Goal: Communication & Community: Answer question/provide support

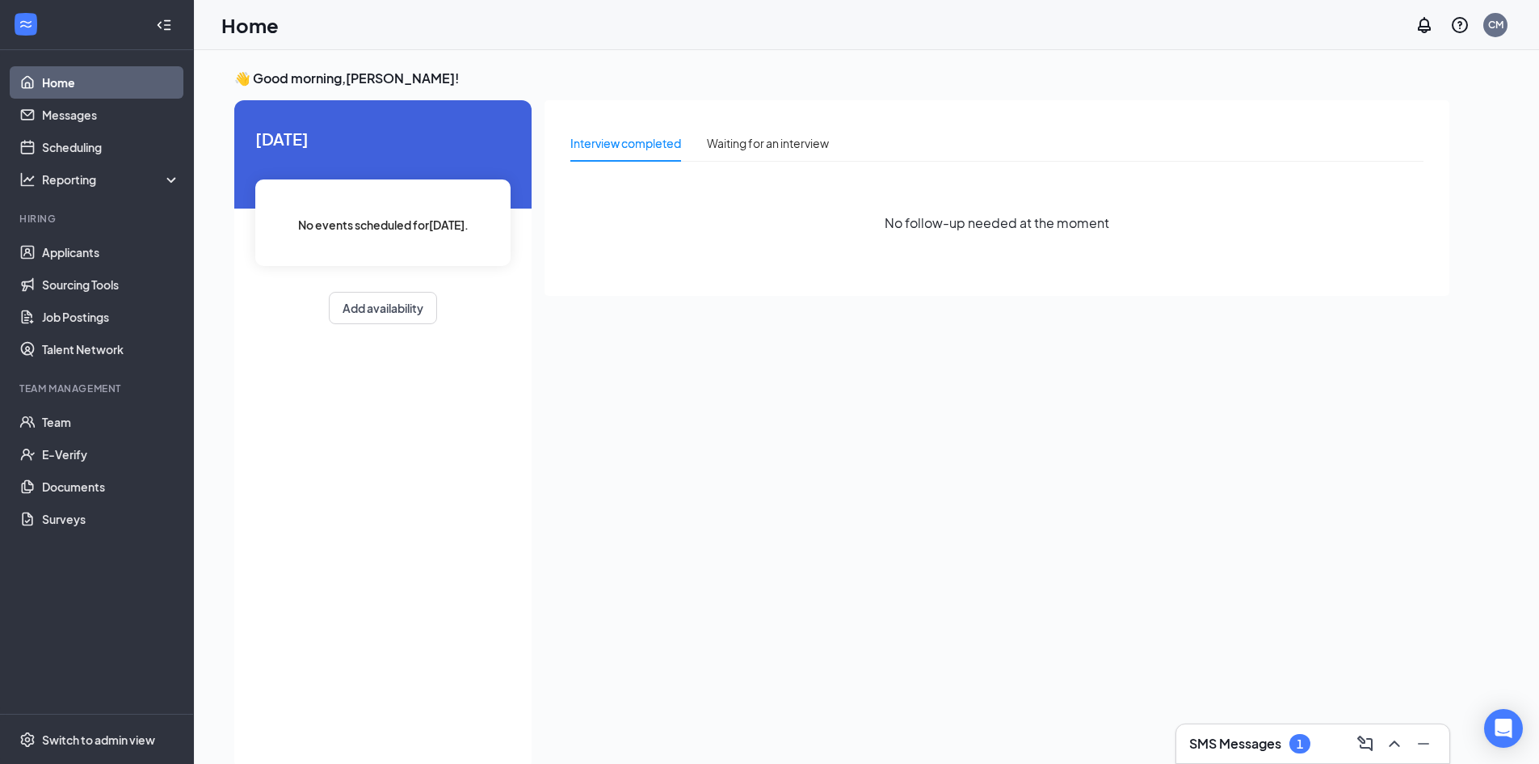
click at [1249, 756] on div "SMS Messages 1" at bounding box center [1313, 743] width 273 height 39
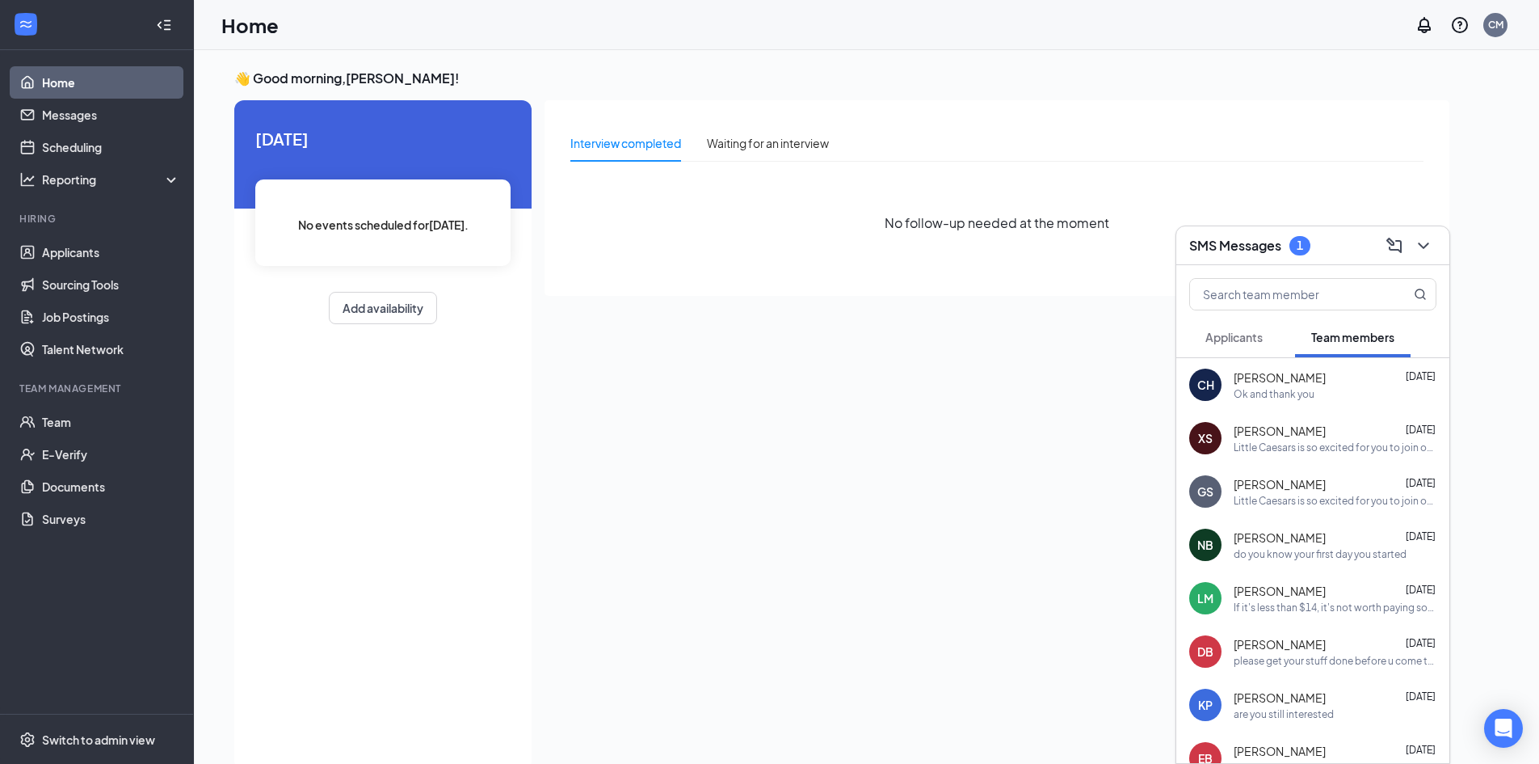
click at [1269, 336] on button "Applicants" at bounding box center [1234, 337] width 90 height 40
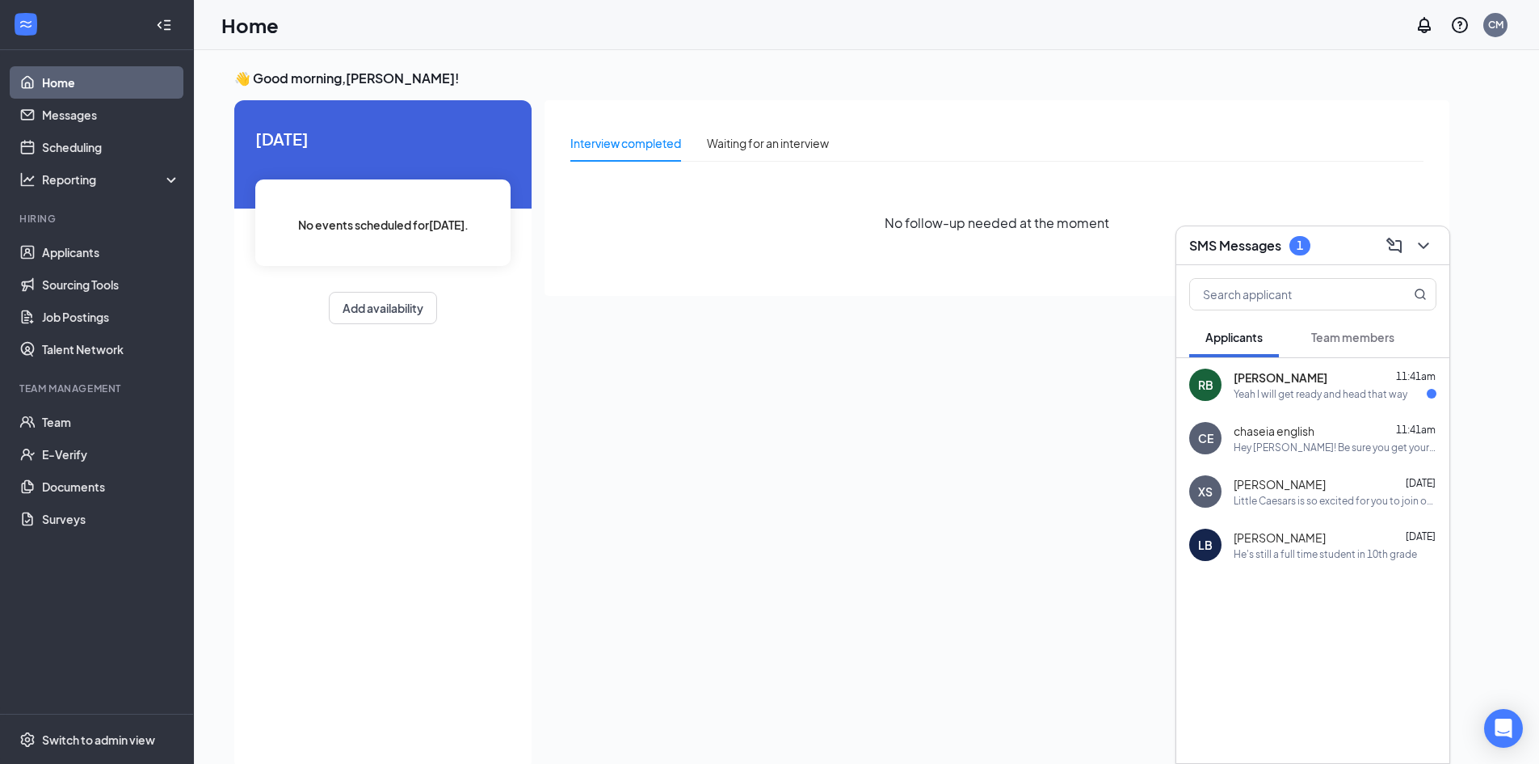
click at [1292, 385] on div "[PERSON_NAME] 11:41am Yeah I will get ready and head that way" at bounding box center [1335, 385] width 203 height 32
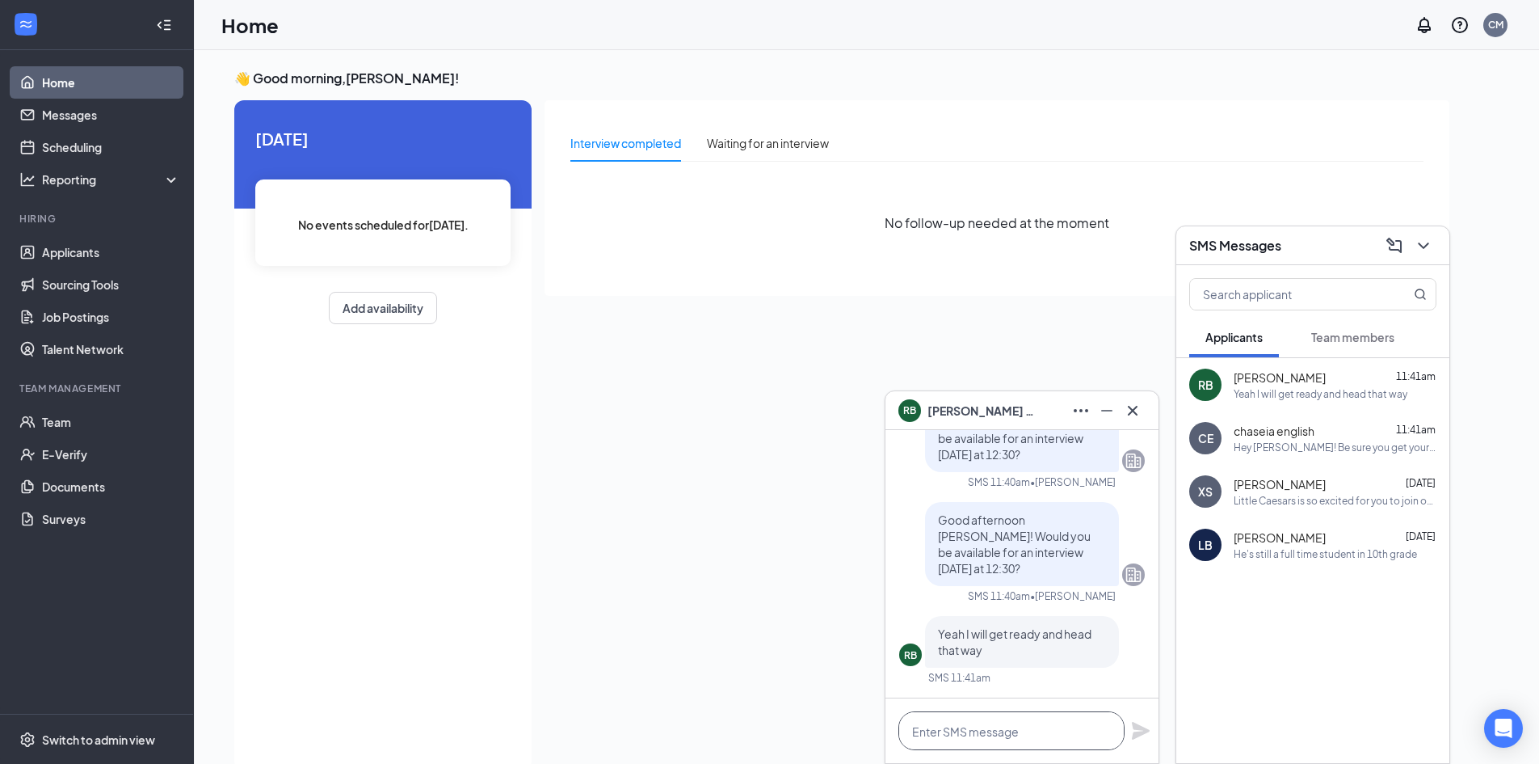
click at [949, 733] on textarea at bounding box center [1012, 730] width 226 height 39
type textarea "Perfect! See you soon!"
click at [1135, 735] on icon "Plane" at bounding box center [1141, 731] width 18 height 18
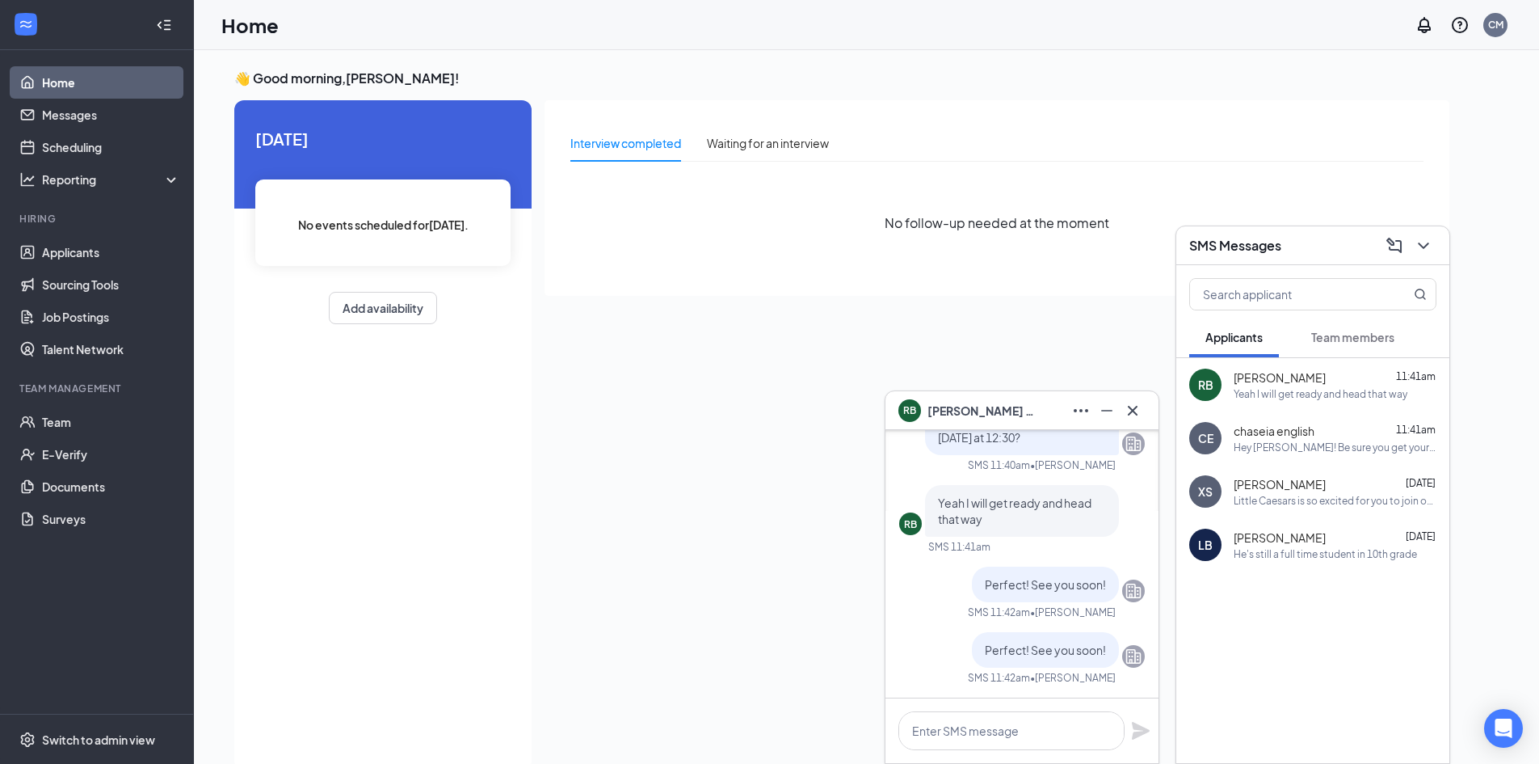
click at [768, 486] on div "Interview completed Waiting for an interview No follow-up needed at the moment" at bounding box center [997, 430] width 905 height 660
drag, startPoint x: 1070, startPoint y: 646, endPoint x: 681, endPoint y: 652, distance: 388.7
click at [676, 656] on div "Interview completed Waiting for an interview No follow-up needed at the moment" at bounding box center [997, 430] width 905 height 660
click at [1044, 652] on span "Perfect! See you soon!" at bounding box center [1045, 649] width 121 height 15
click at [770, 613] on div "Interview completed Waiting for an interview No follow-up needed at the moment" at bounding box center [997, 430] width 905 height 660
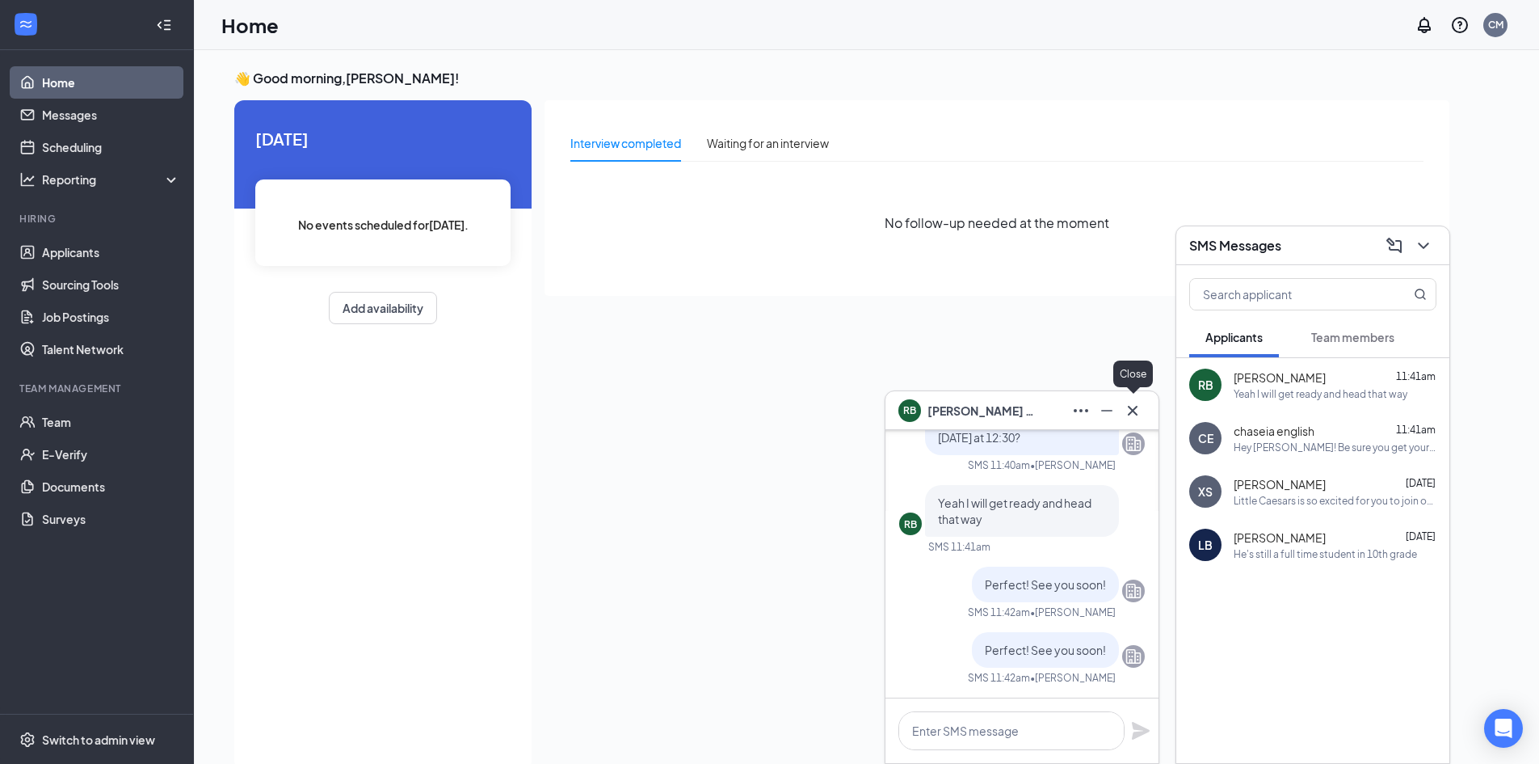
click at [1127, 408] on icon "Cross" at bounding box center [1132, 410] width 19 height 19
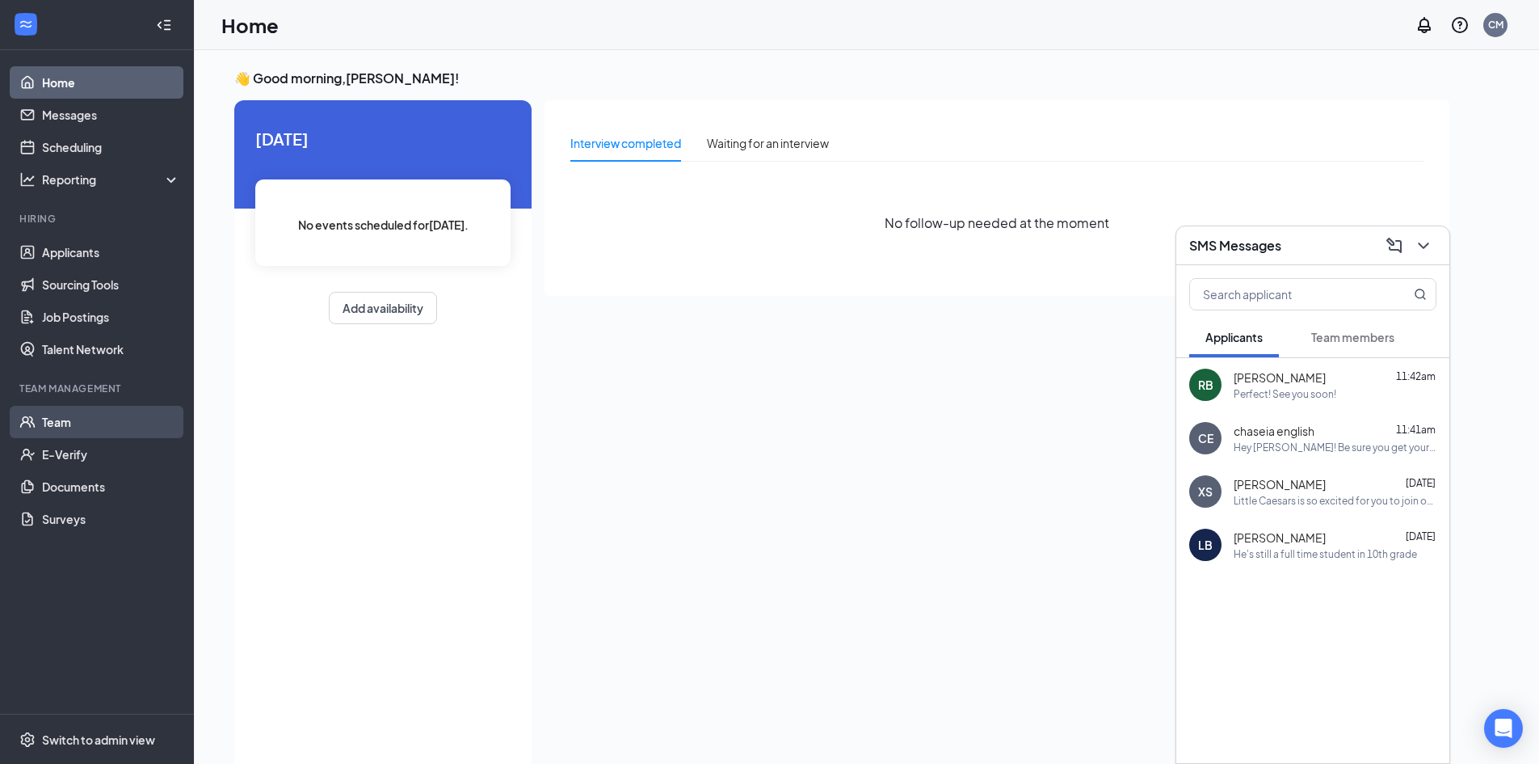
click at [109, 420] on link "Team" at bounding box center [111, 422] width 138 height 32
